Goal: Information Seeking & Learning: Understand process/instructions

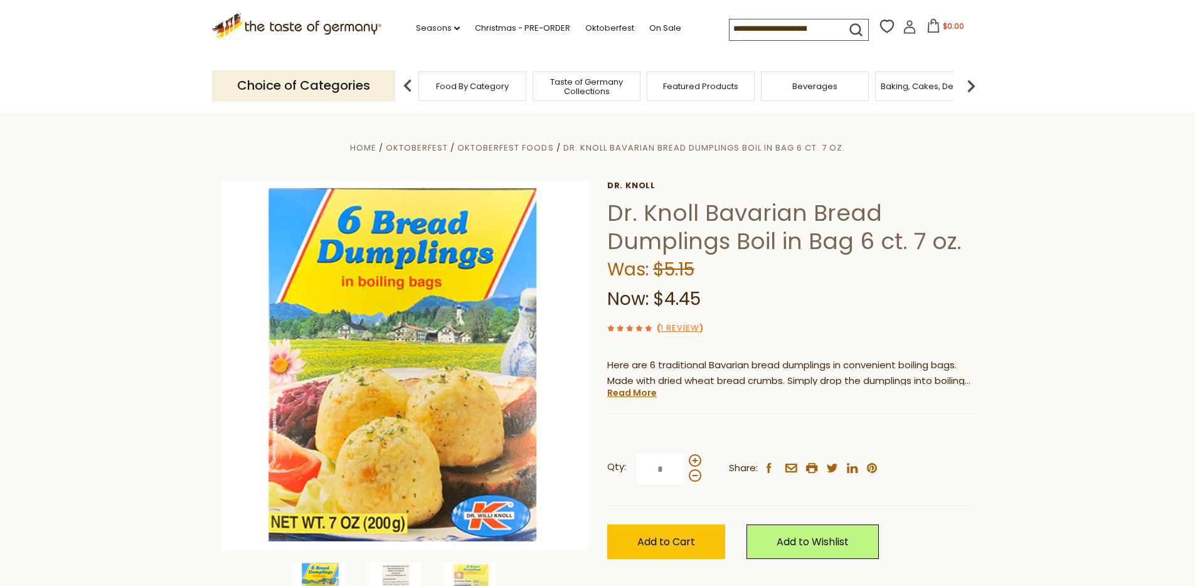
scroll to position [20, 0]
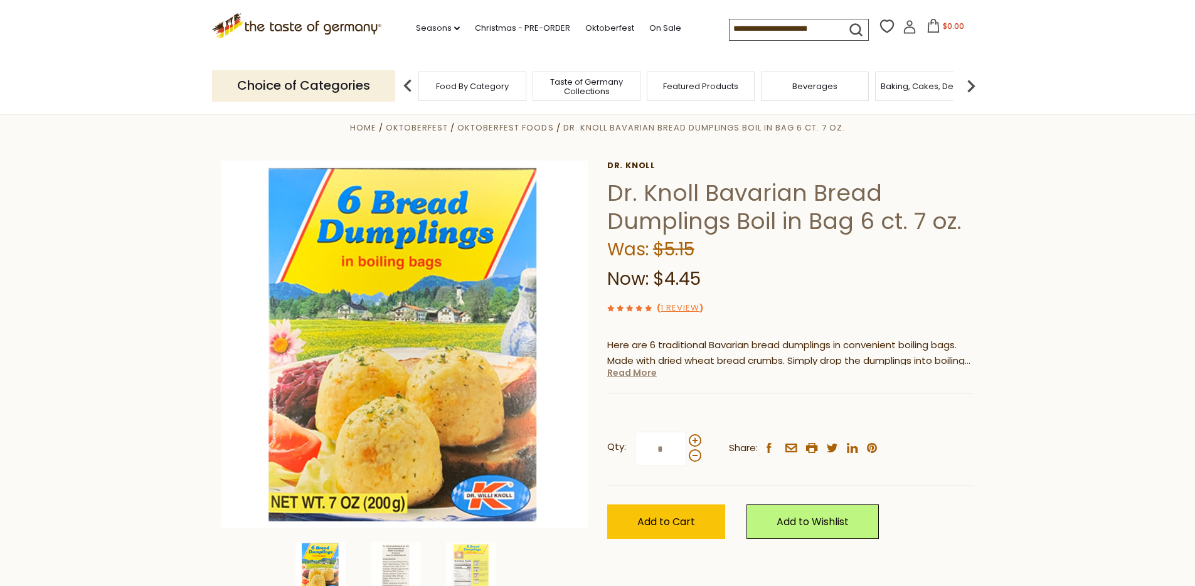
click at [644, 372] on link "Read More" at bounding box center [632, 372] width 50 height 13
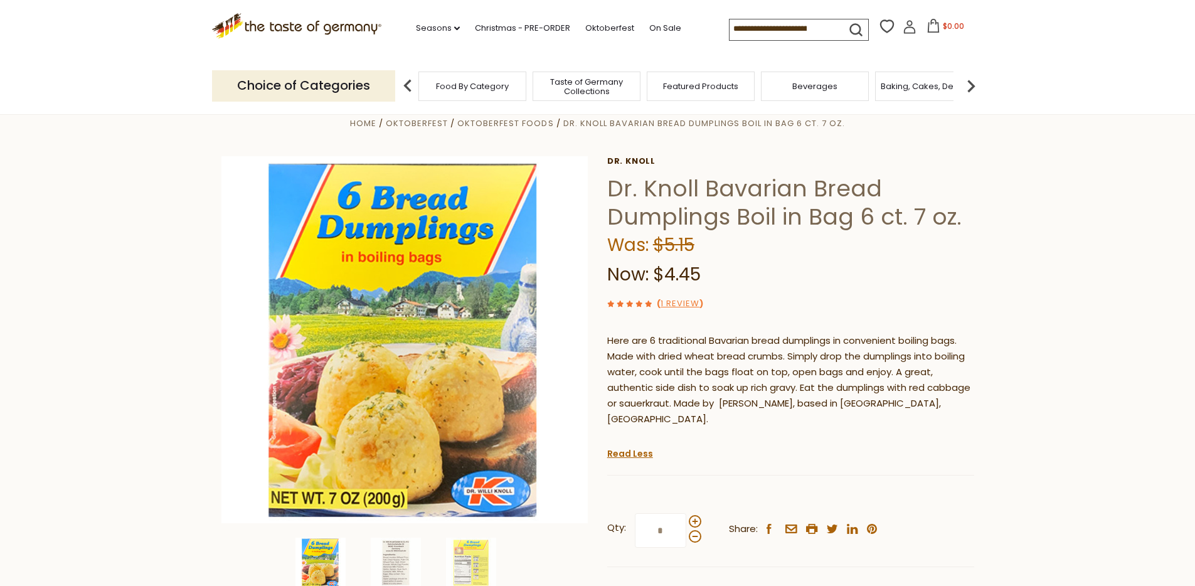
scroll to position [25, 0]
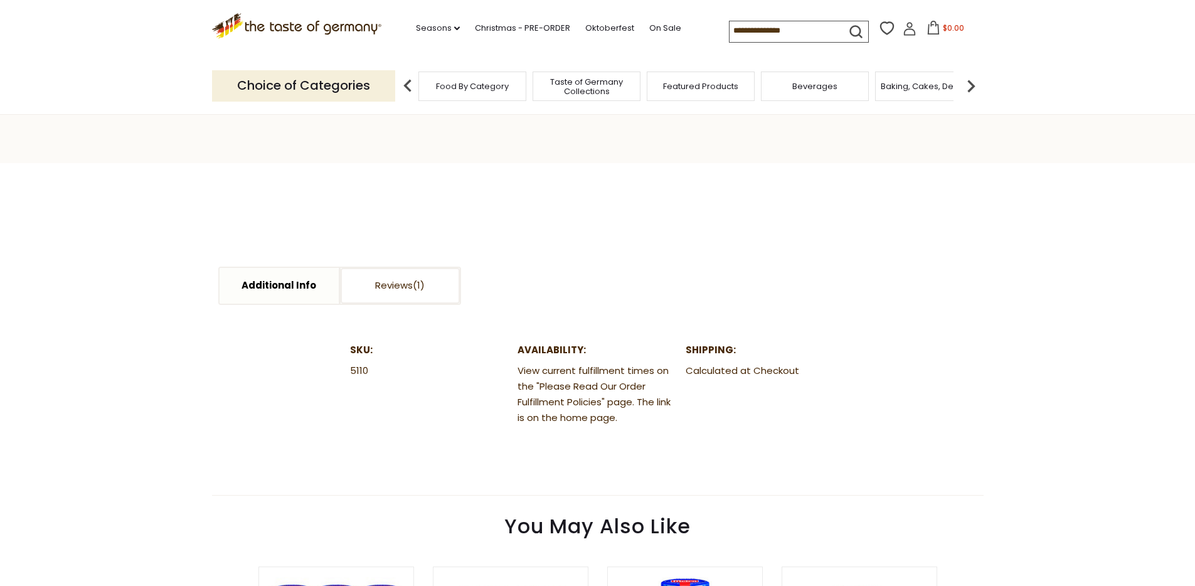
scroll to position [591, 0]
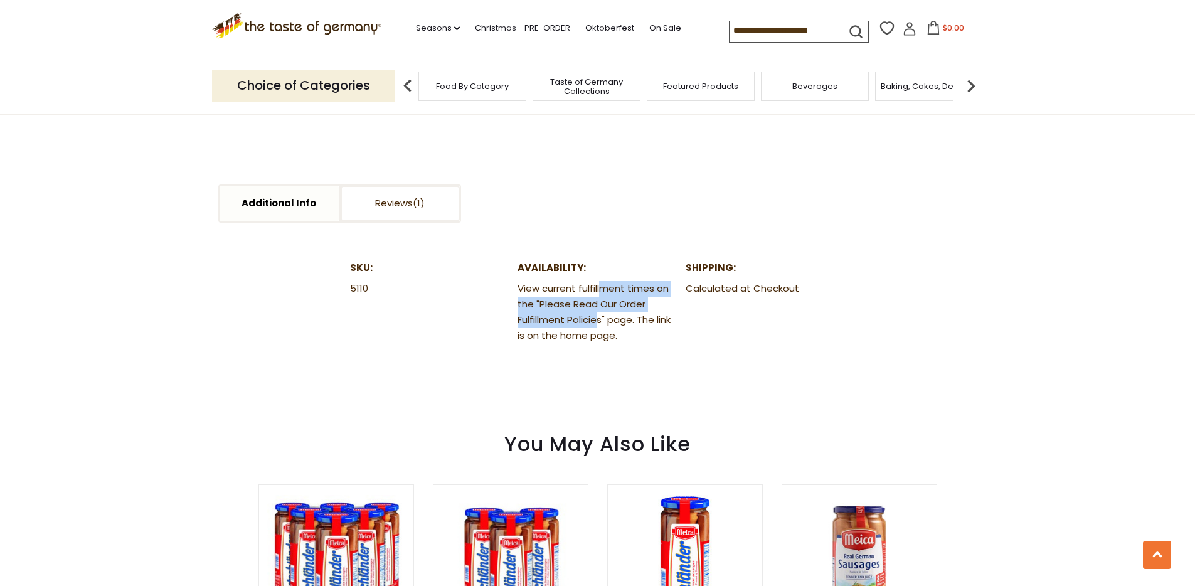
drag, startPoint x: 599, startPoint y: 287, endPoint x: 597, endPoint y: 318, distance: 30.8
click at [597, 318] on dd "View current fulfillment times on the "Please Read Our Order Fulfillment Polici…" at bounding box center [596, 312] width 159 height 63
click at [667, 316] on dd "View current fulfillment times on the "Please Read Our Order Fulfillment Polici…" at bounding box center [596, 312] width 159 height 63
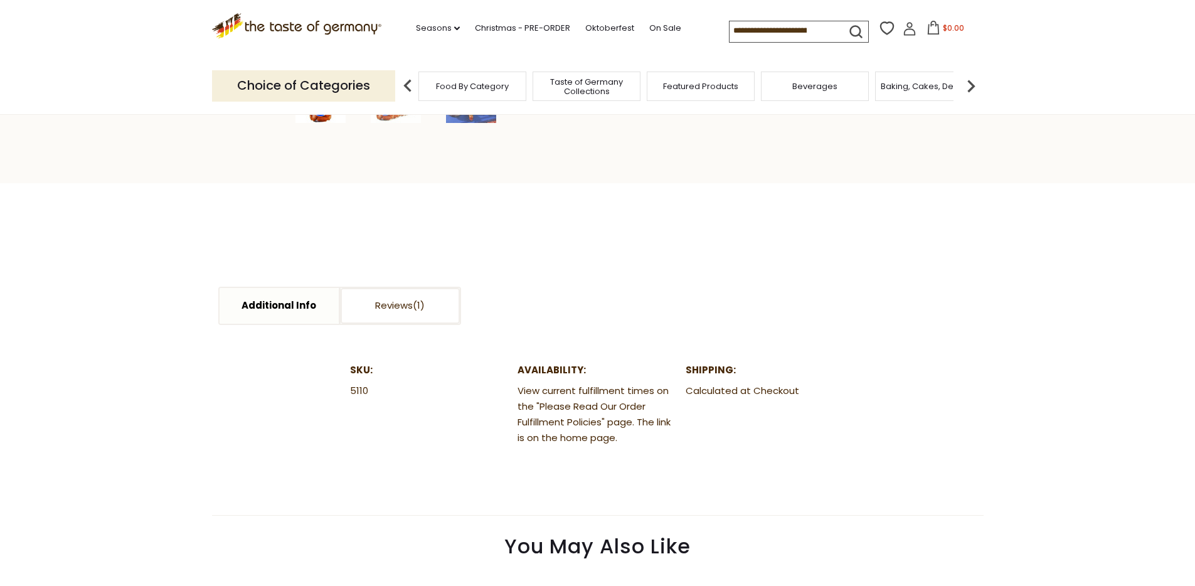
scroll to position [460, 0]
